Goal: Task Accomplishment & Management: Complete application form

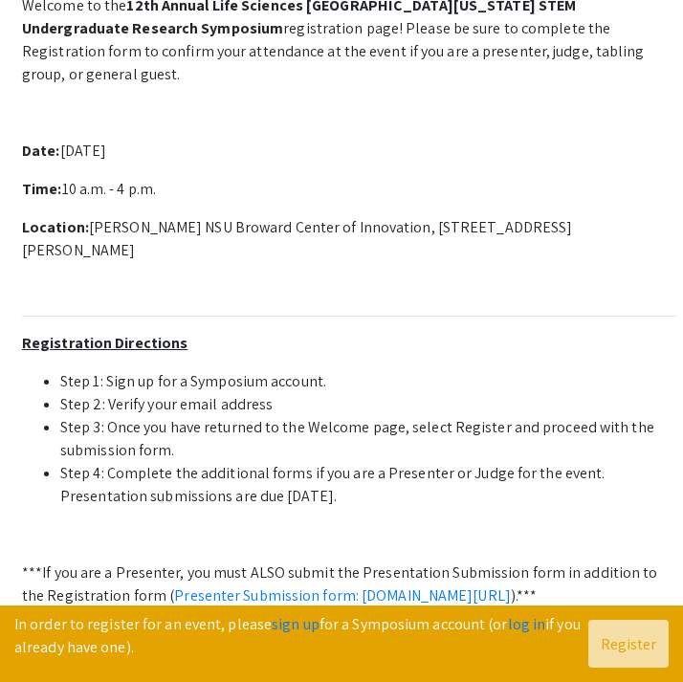
scroll to position [447, 0]
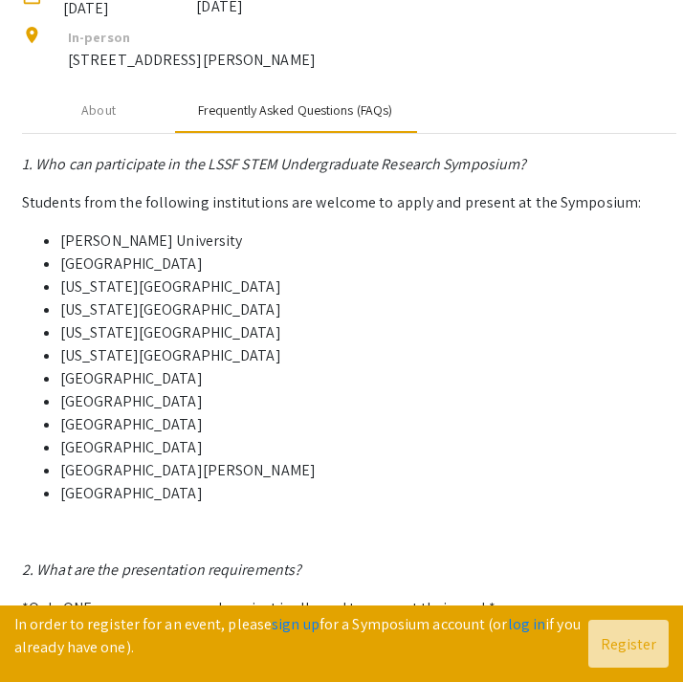
scroll to position [258, 0]
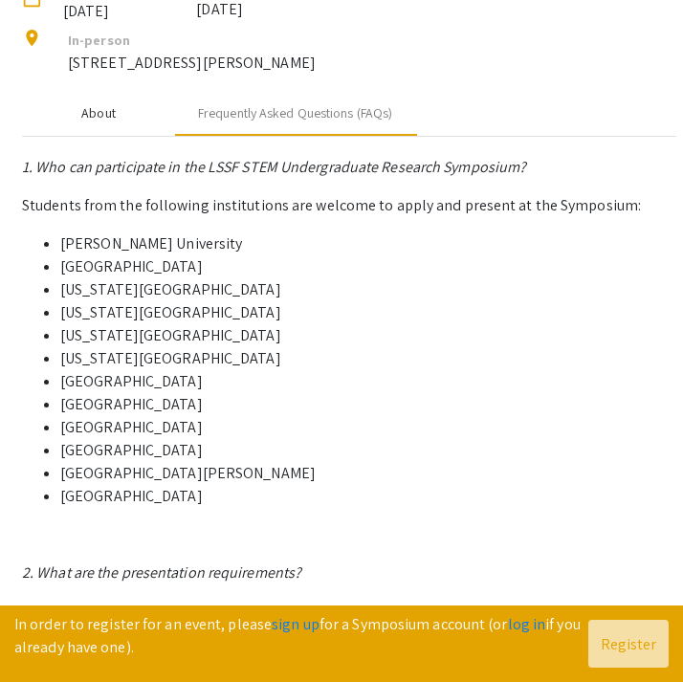
click at [108, 136] on div "About" at bounding box center [98, 113] width 153 height 46
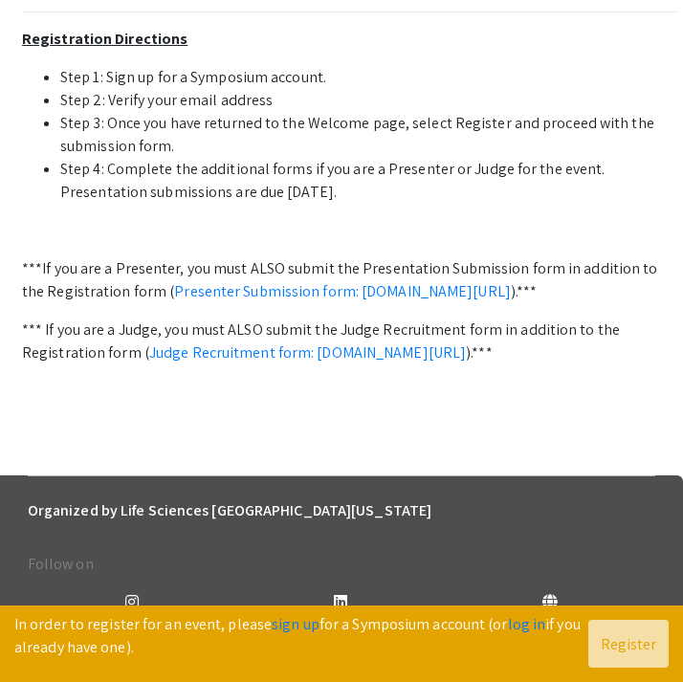
scroll to position [749, 0]
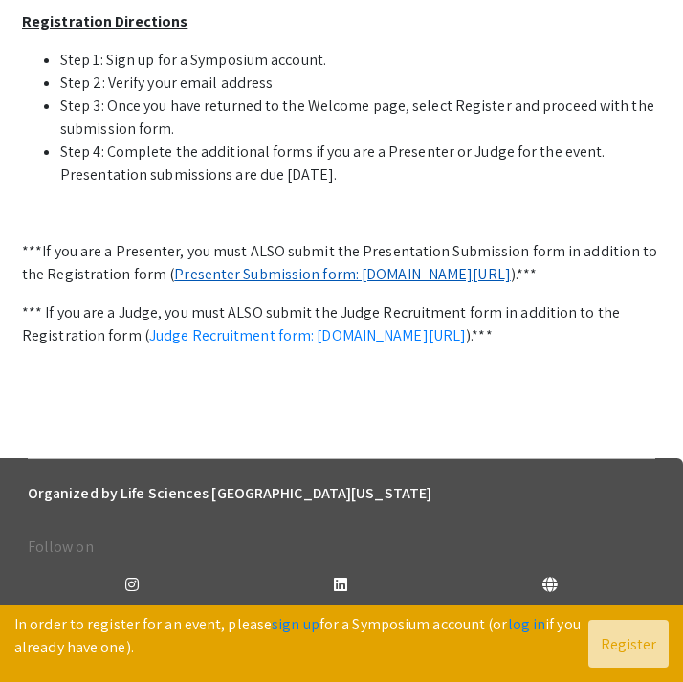
click at [228, 284] on link "Presenter Submission form: symposium.foragerone.com/lssfsymposium2025/submission" at bounding box center [342, 274] width 337 height 20
click at [270, 284] on link "Presenter Submission form: symposium.foragerone.com/lssfsymposium2025/submission" at bounding box center [342, 274] width 337 height 20
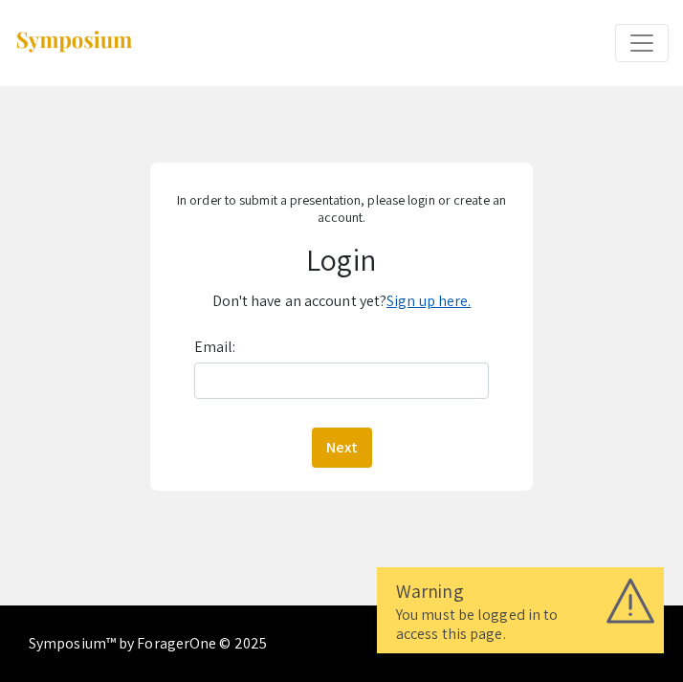
click at [409, 307] on link "Sign up here." at bounding box center [428, 301] width 84 height 20
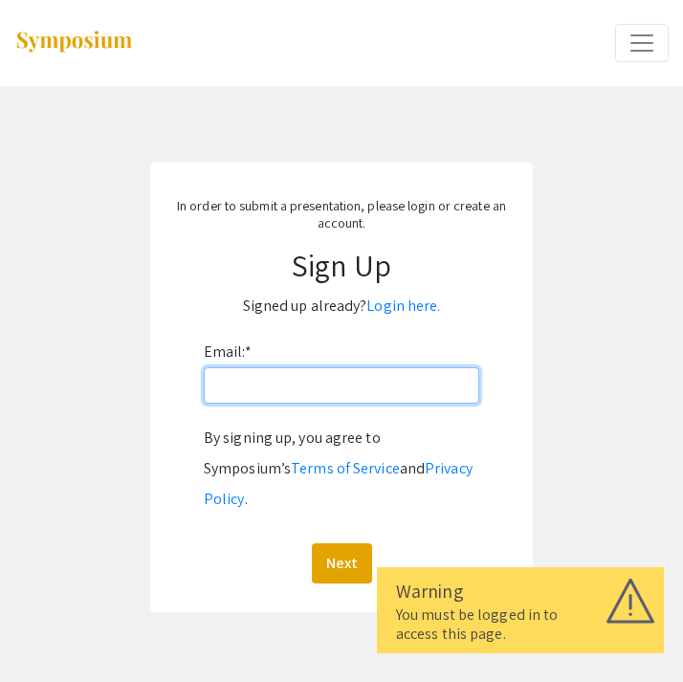
click at [274, 375] on input "Email: *" at bounding box center [341, 385] width 275 height 36
click at [184, 208] on p "In order to submit a presentation, please login or create an account." at bounding box center [341, 214] width 344 height 34
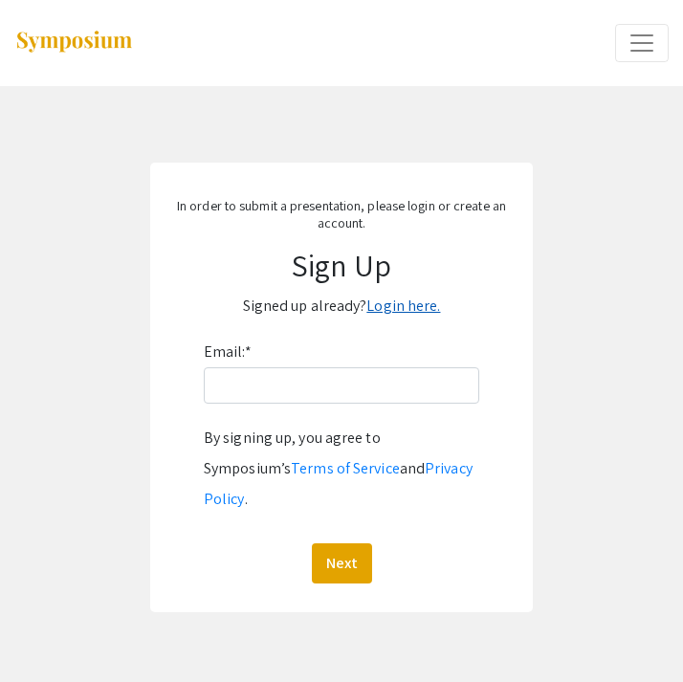
click at [398, 303] on link "Login here." at bounding box center [403, 306] width 74 height 20
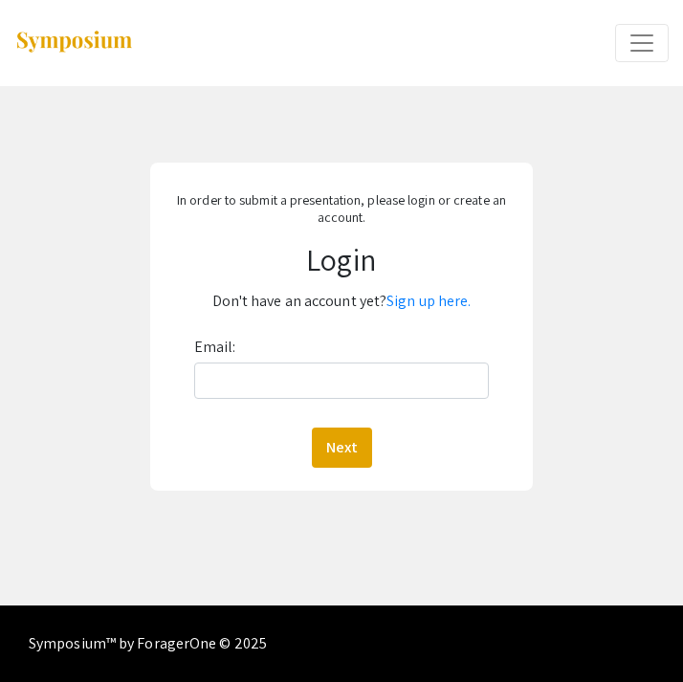
click at [275, 405] on div "Email: Next" at bounding box center [342, 400] width 296 height 136
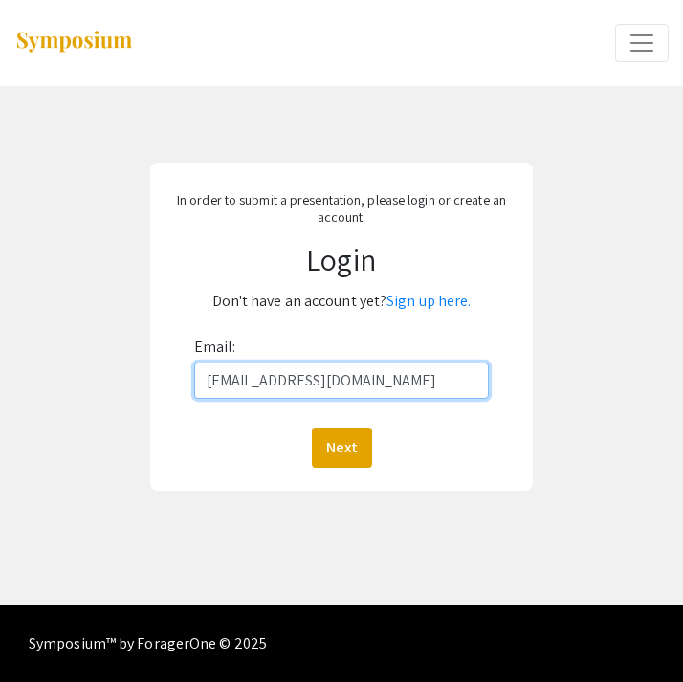
type input "sr2927@mynsu.nova.edu"
click at [341, 447] on button "Next" at bounding box center [342, 448] width 60 height 40
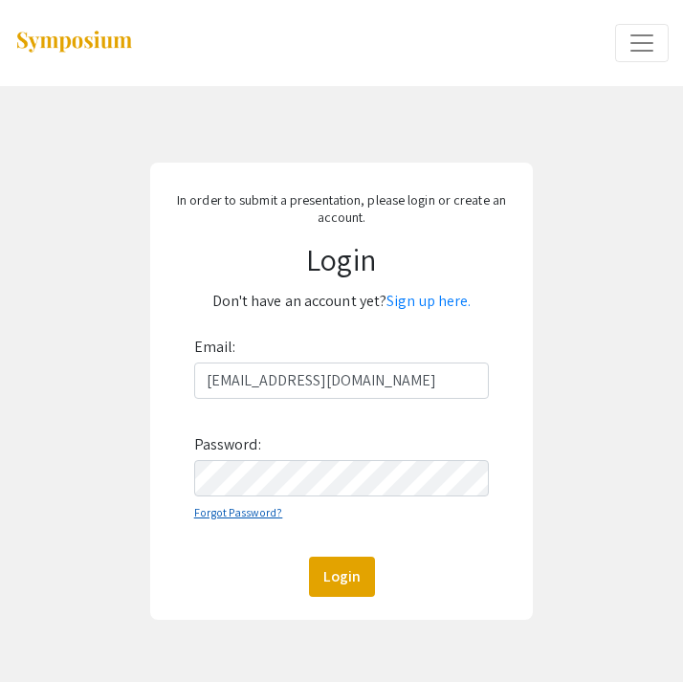
click at [224, 518] on link "Forgot Password?" at bounding box center [238, 512] width 89 height 14
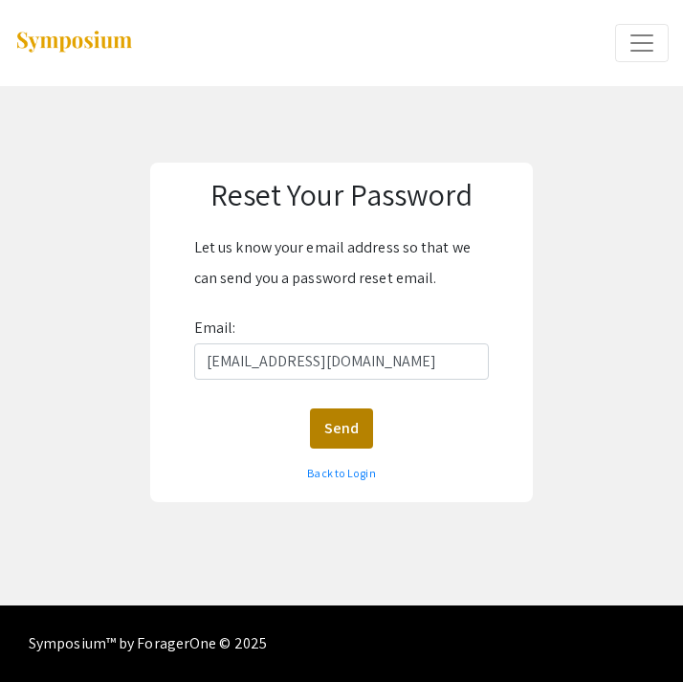
click at [326, 437] on button "Send" at bounding box center [341, 428] width 63 height 40
click at [342, 426] on button "Send" at bounding box center [341, 428] width 63 height 40
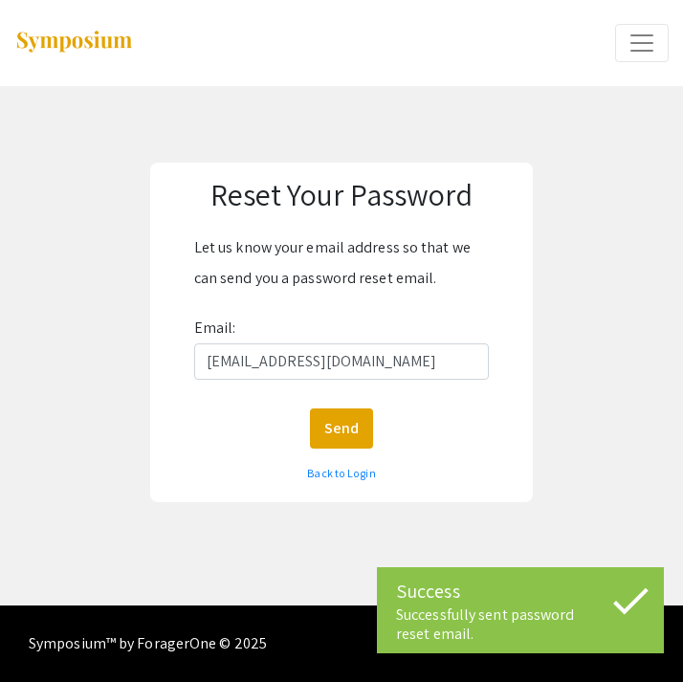
click at [483, 264] on div "Let us know your email address so that we can send you a password reset email." at bounding box center [342, 262] width 296 height 61
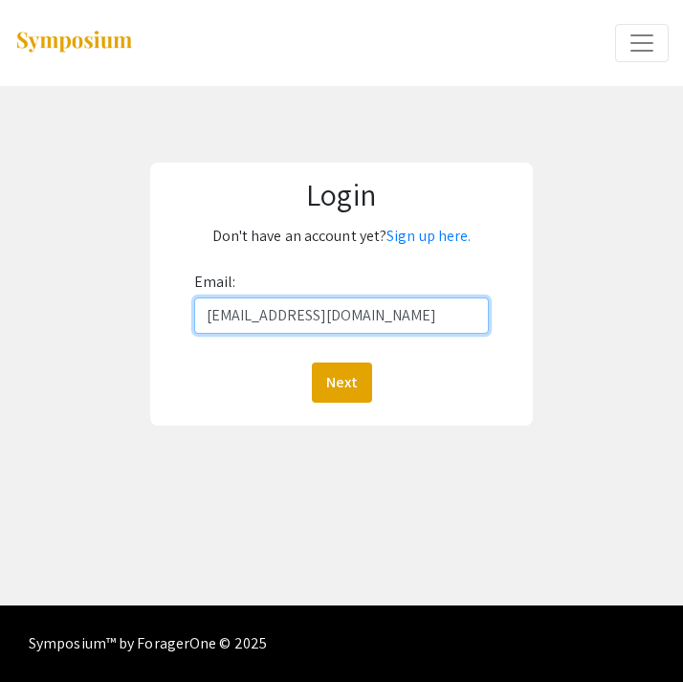
type input "[EMAIL_ADDRESS][DOMAIN_NAME]"
click at [341, 382] on button "Next" at bounding box center [342, 383] width 60 height 40
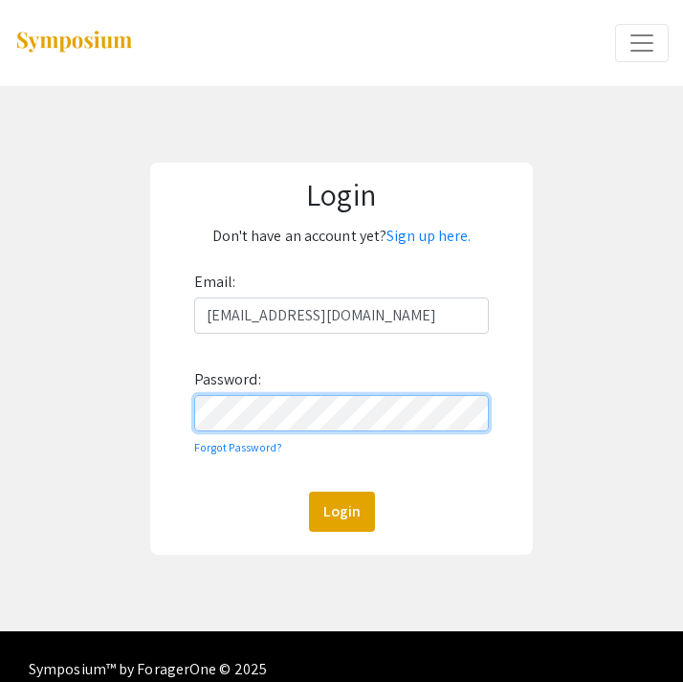
click at [341, 511] on button "Login" at bounding box center [342, 512] width 66 height 40
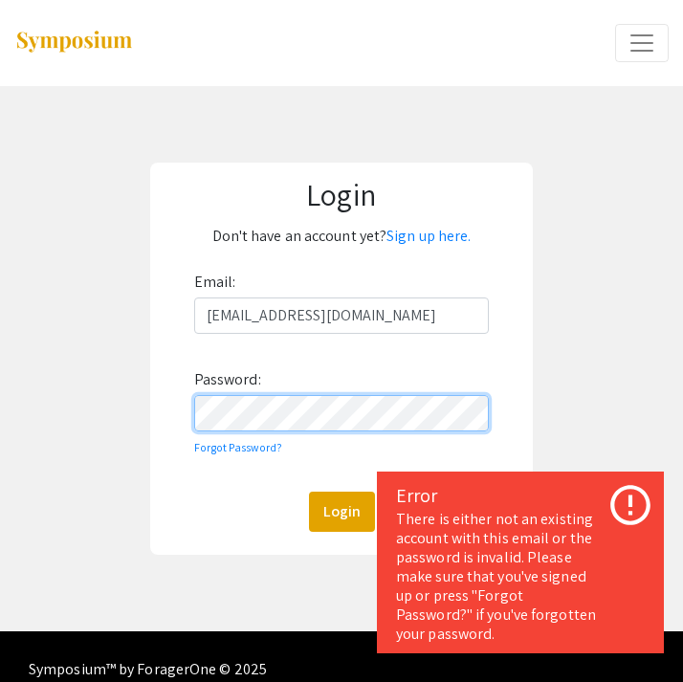
click at [341, 511] on button "Login" at bounding box center [342, 512] width 66 height 40
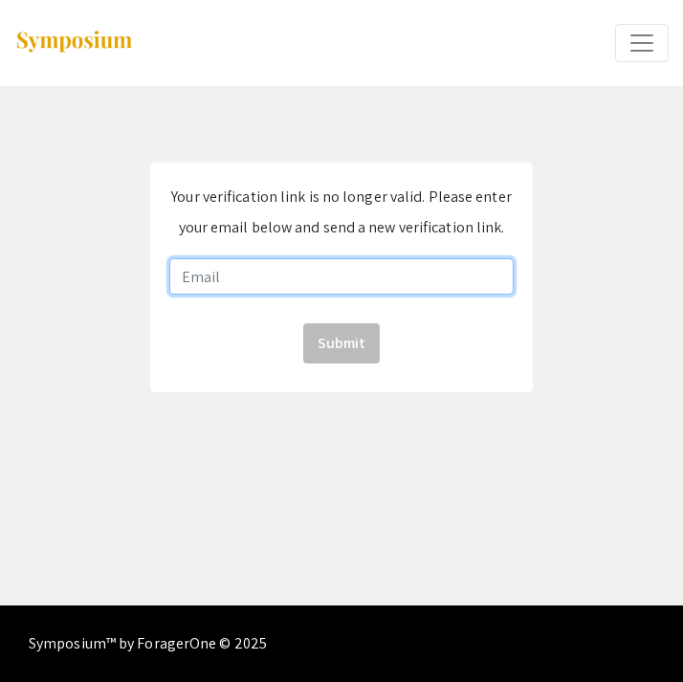
click at [270, 264] on input "email" at bounding box center [341, 276] width 344 height 36
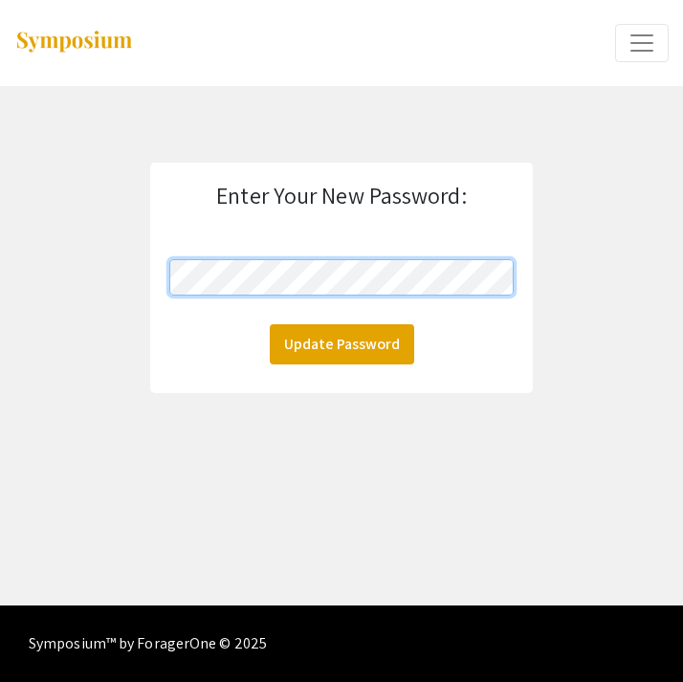
click at [341, 343] on button "Update Password" at bounding box center [342, 344] width 144 height 40
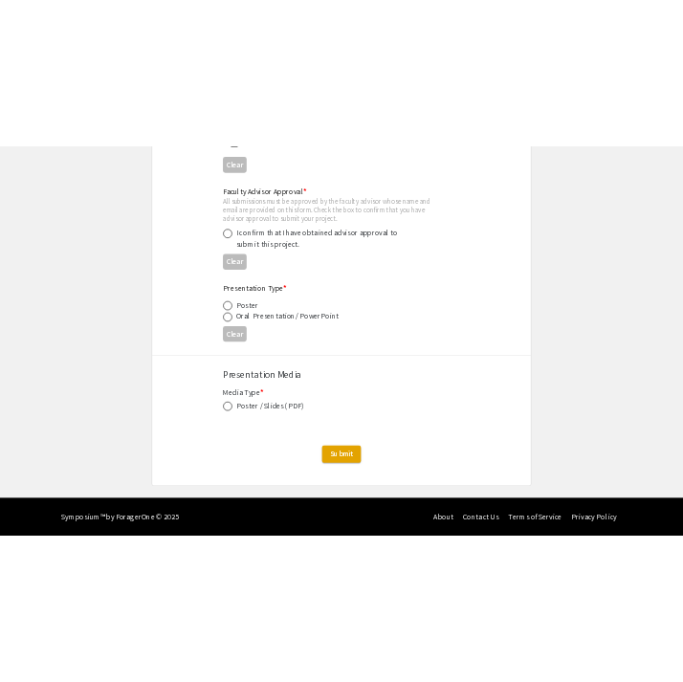
scroll to position [2877, 0]
